Goal: Task Accomplishment & Management: Schedule Class

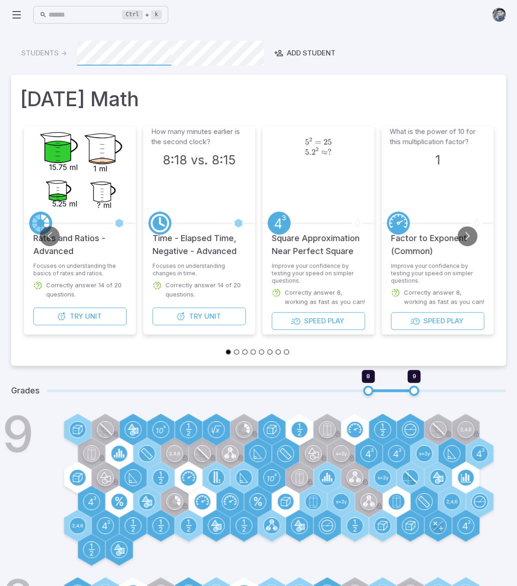
click at [14, 13] on icon at bounding box center [16, 14] width 11 height 11
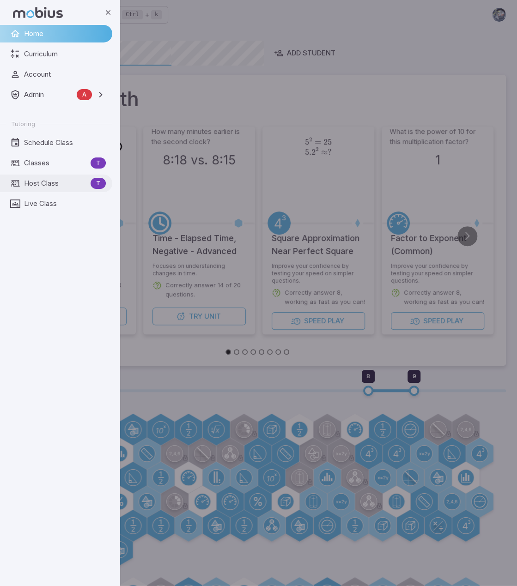
click at [46, 188] on span "Host Class" at bounding box center [55, 183] width 63 height 10
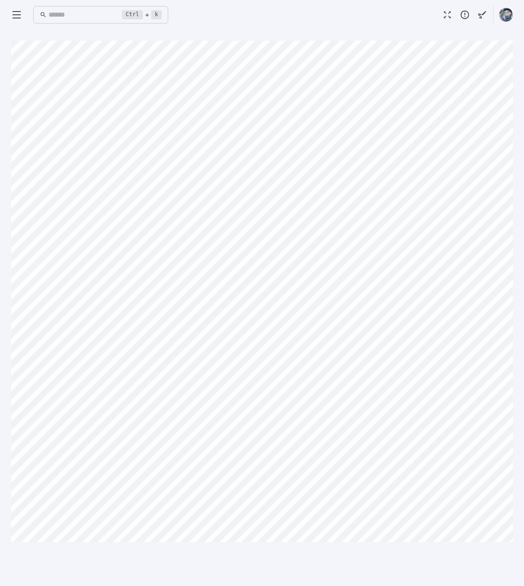
click at [394, 552] on div "Canvas actions 100 % Exit zen mode" at bounding box center [262, 308] width 502 height 535
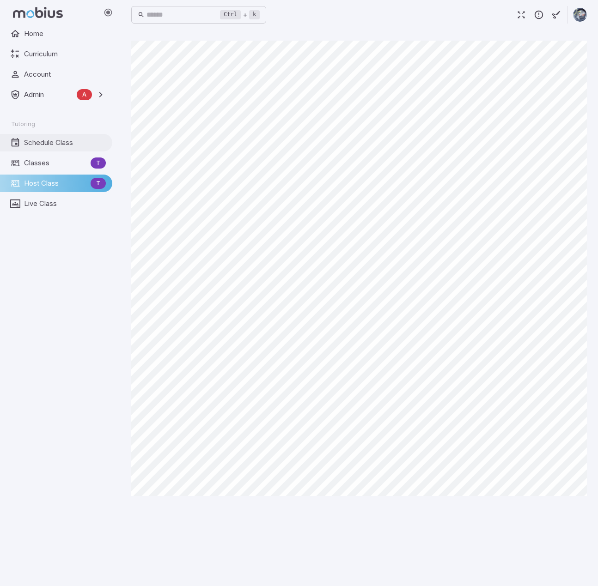
click at [51, 139] on span "Schedule Class" at bounding box center [65, 143] width 82 height 10
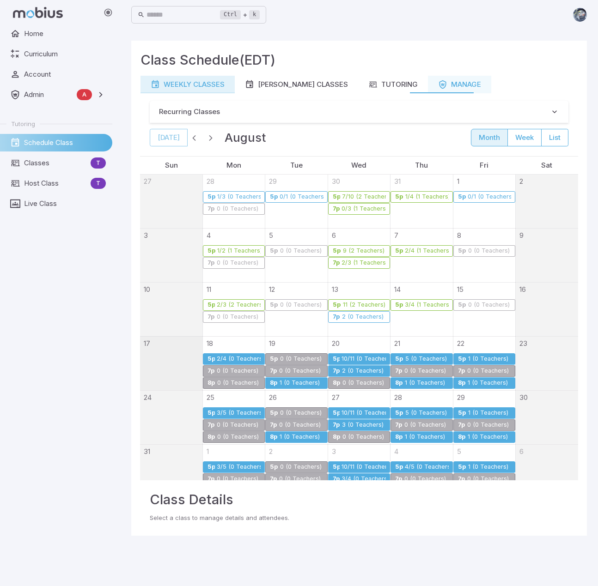
click at [197, 91] on link "Weekly Classes" at bounding box center [187, 85] width 94 height 18
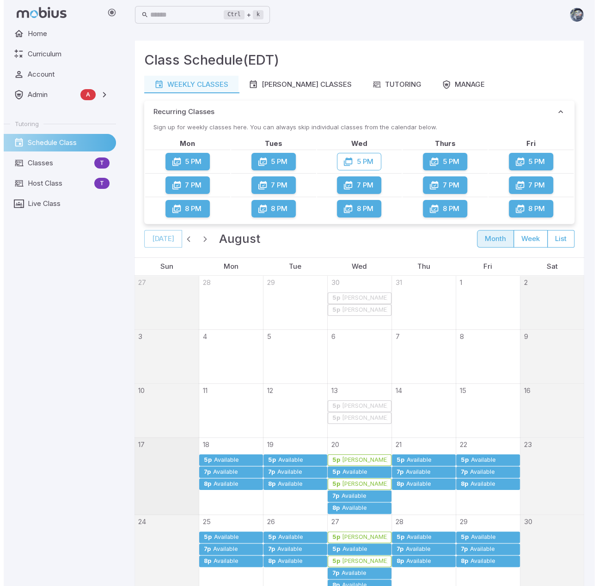
scroll to position [73, 0]
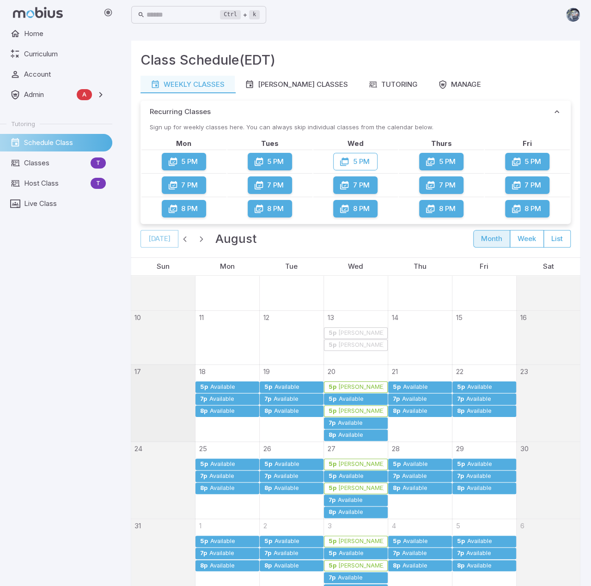
click at [363, 409] on div "[PERSON_NAME]" at bounding box center [361, 411] width 46 height 7
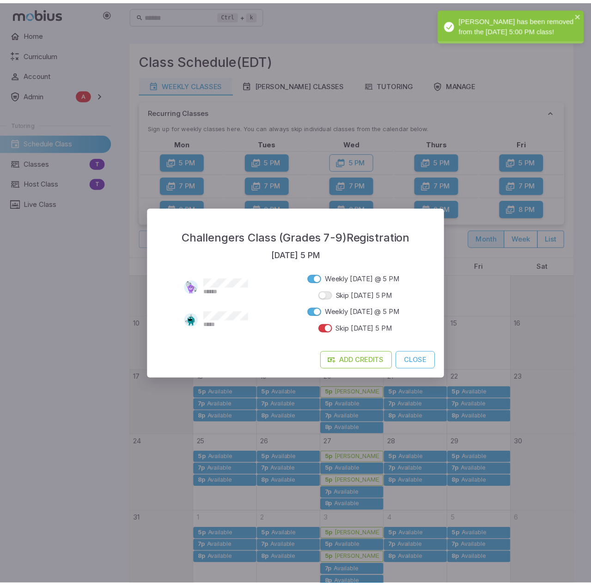
scroll to position [61, 0]
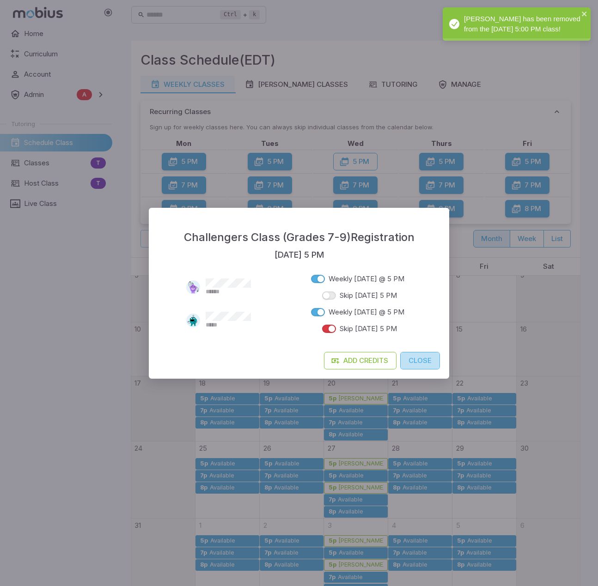
click at [423, 359] on button "Close" at bounding box center [420, 361] width 40 height 18
